Goal: Task Accomplishment & Management: Use online tool/utility

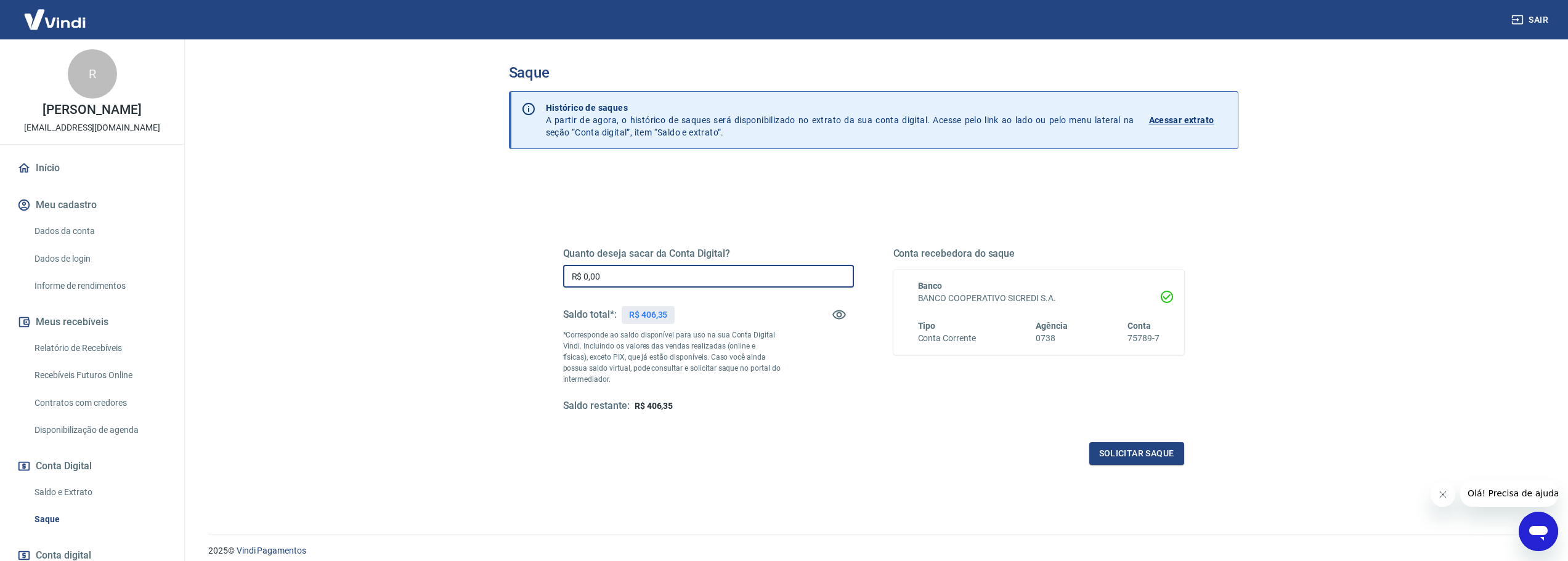
click at [646, 286] on input "R$ 0,00" at bounding box center [709, 277] width 291 height 23
type input "R$ 406,35"
click at [1110, 450] on button "Solicitar saque" at bounding box center [1137, 454] width 95 height 23
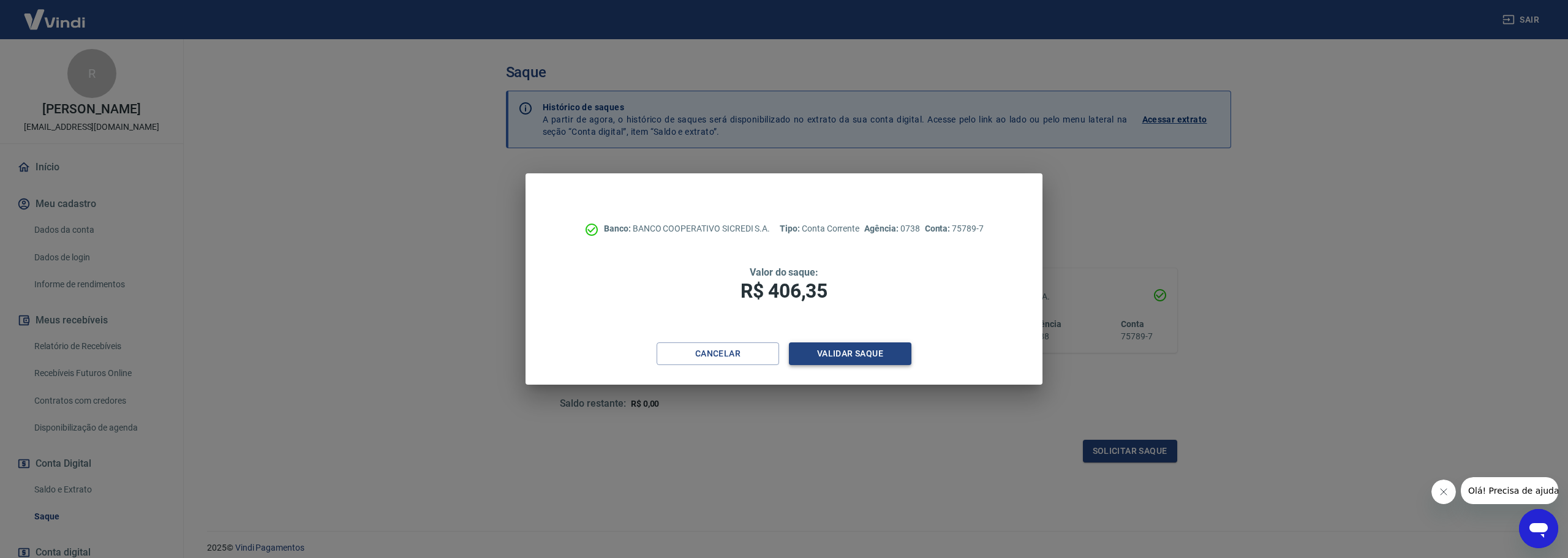
click at [898, 355] on button "Validar saque" at bounding box center [850, 354] width 123 height 23
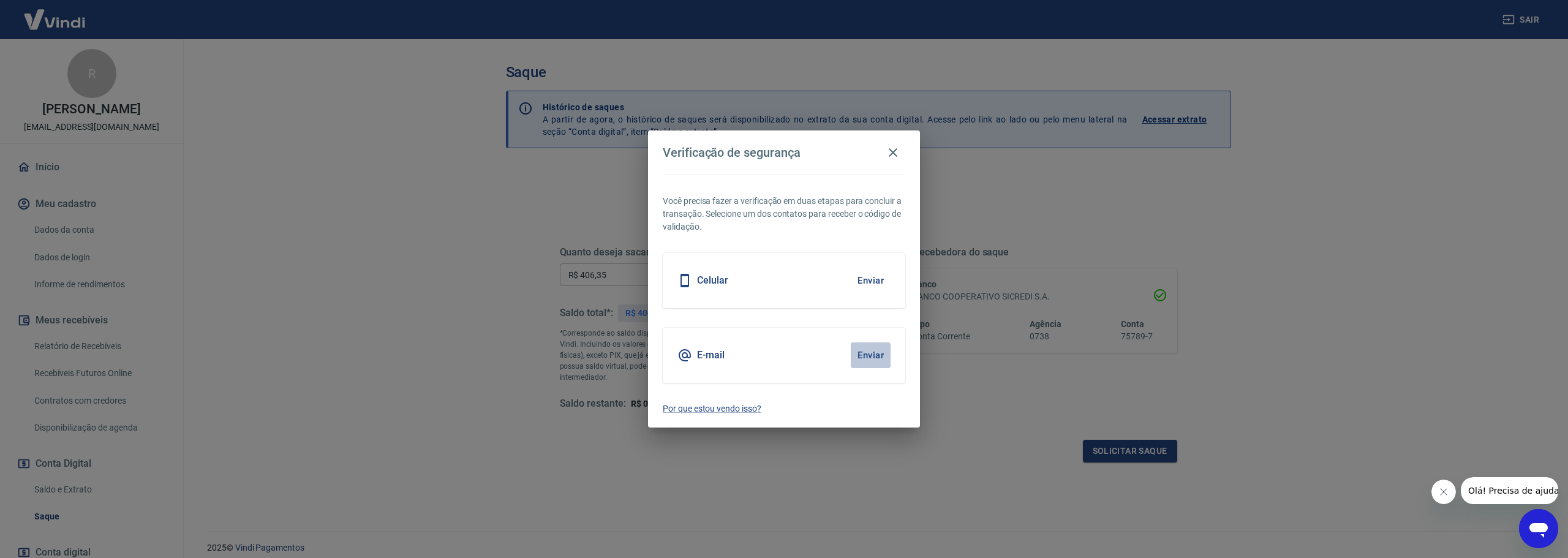
click at [859, 360] on button "Enviar" at bounding box center [870, 355] width 40 height 26
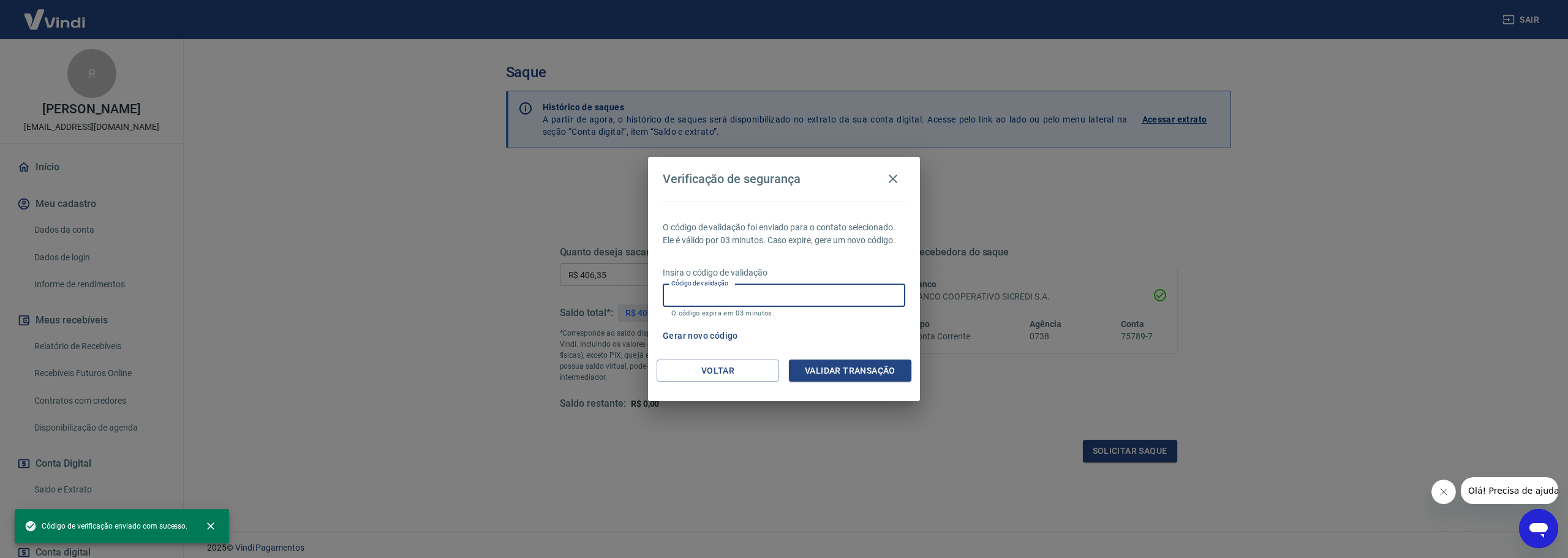
click at [767, 301] on input "Código de validação" at bounding box center [783, 295] width 242 height 23
paste input "320762"
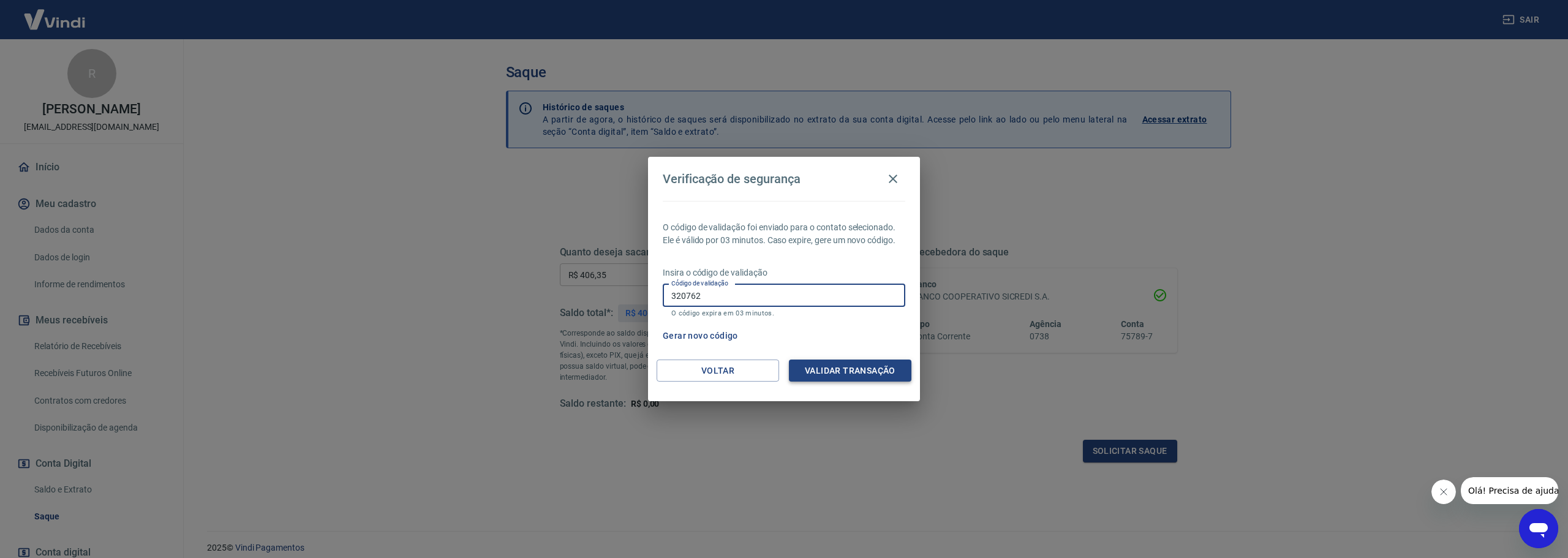
type input "320762"
click at [835, 364] on button "Validar transação" at bounding box center [850, 371] width 123 height 23
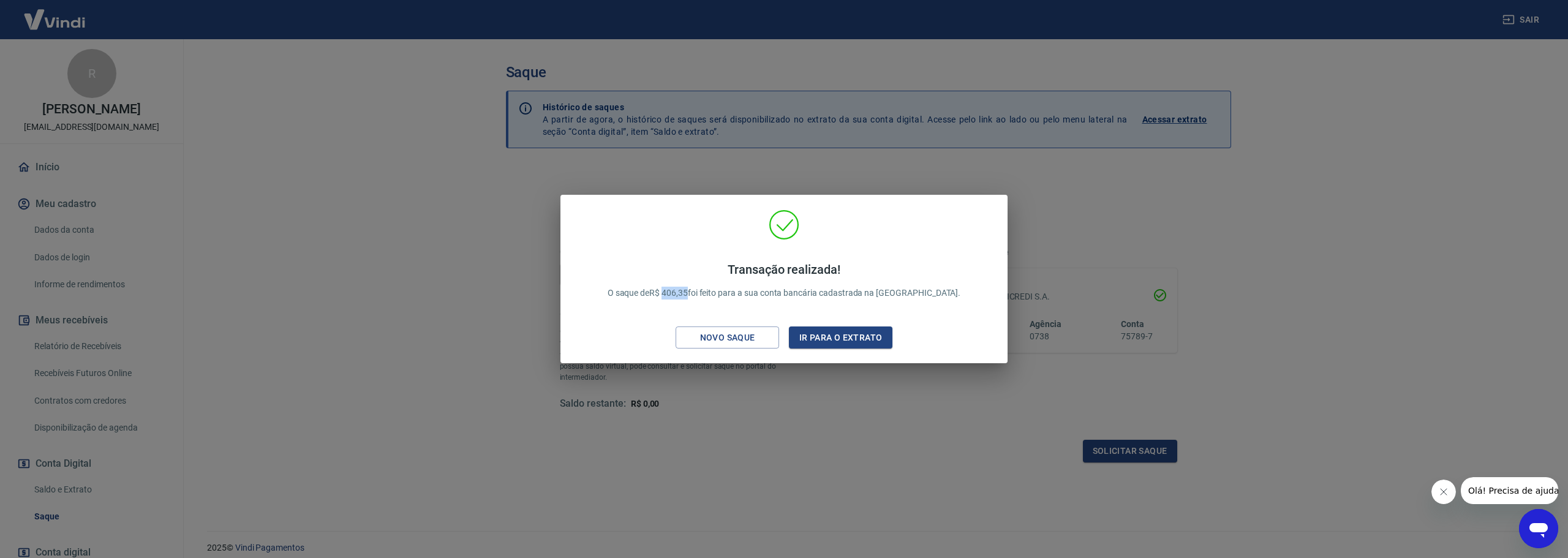
drag, startPoint x: 695, startPoint y: 295, endPoint x: 720, endPoint y: 297, distance: 25.1
click at [720, 297] on p "Transação realizada! O saque de R$ 406,35 foi feito para a sua conta bancária c…" at bounding box center [784, 280] width 354 height 37
copy p "406,35"
